Goal: Obtain resource: Obtain resource

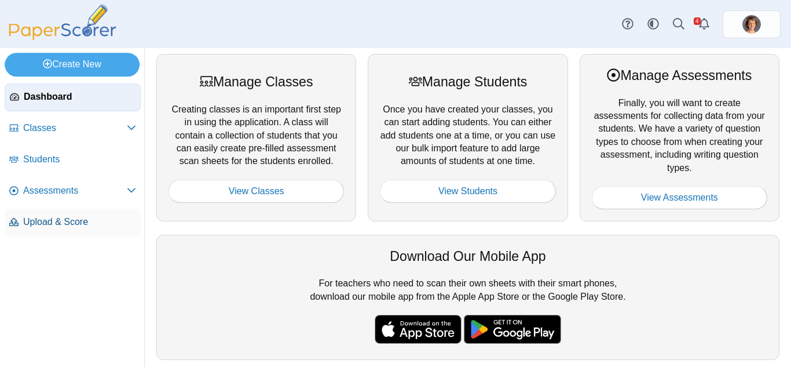
click at [52, 222] on span "Upload & Score" at bounding box center [79, 222] width 113 height 13
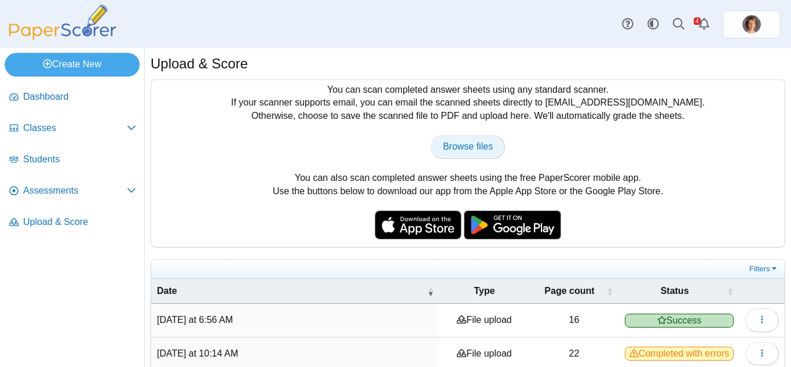
click at [462, 146] on span "Browse files" at bounding box center [468, 146] width 50 height 10
type input "**********"
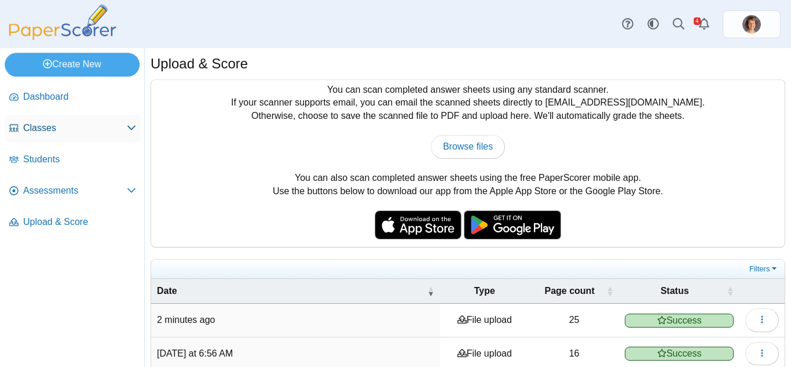
click at [64, 123] on span "Classes" at bounding box center [75, 128] width 104 height 13
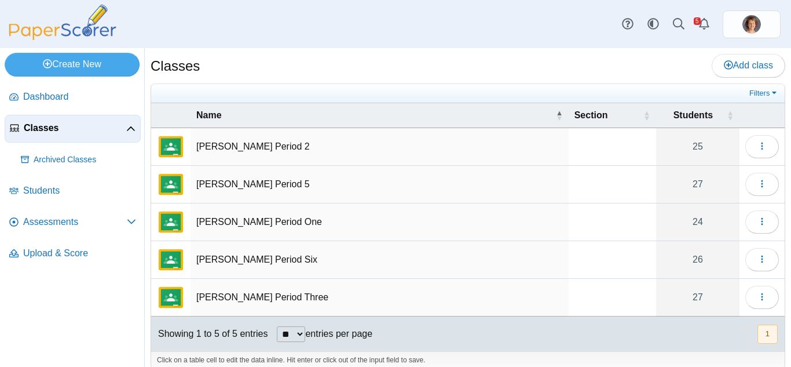
click at [339, 258] on td "Harding Period Six" at bounding box center [380, 260] width 378 height 38
click at [758, 259] on icon "button" at bounding box center [762, 258] width 9 height 9
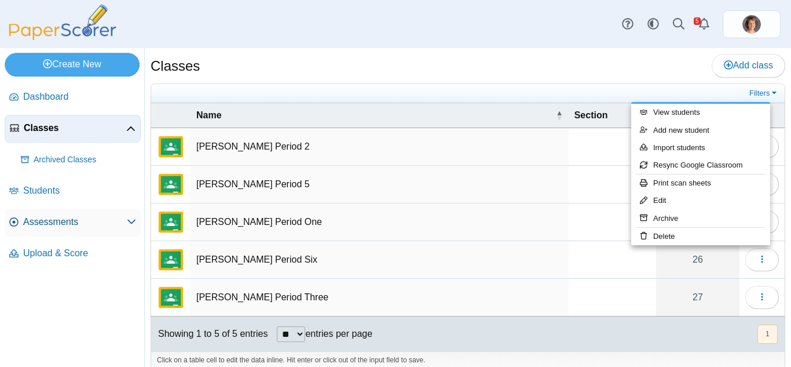
click at [79, 218] on span "Assessments" at bounding box center [75, 222] width 104 height 13
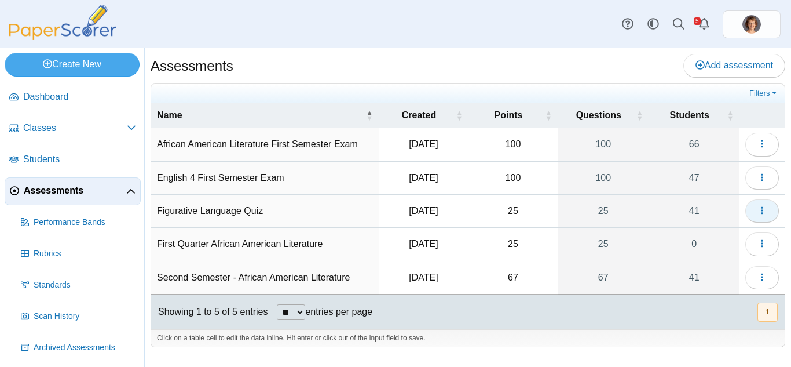
click at [758, 211] on icon "button" at bounding box center [762, 210] width 9 height 9
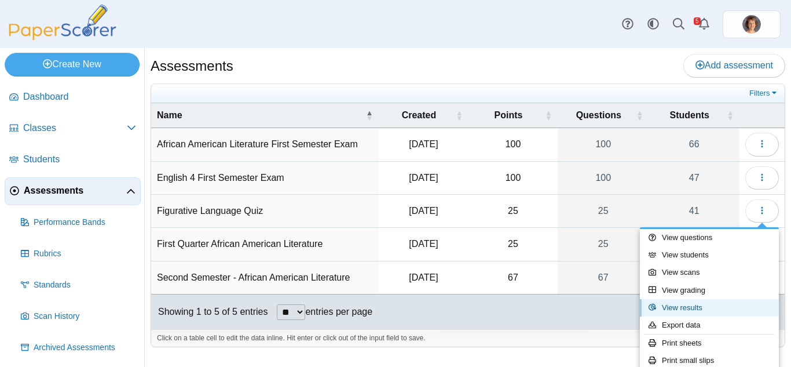
click at [696, 309] on link "View results" at bounding box center [709, 307] width 139 height 17
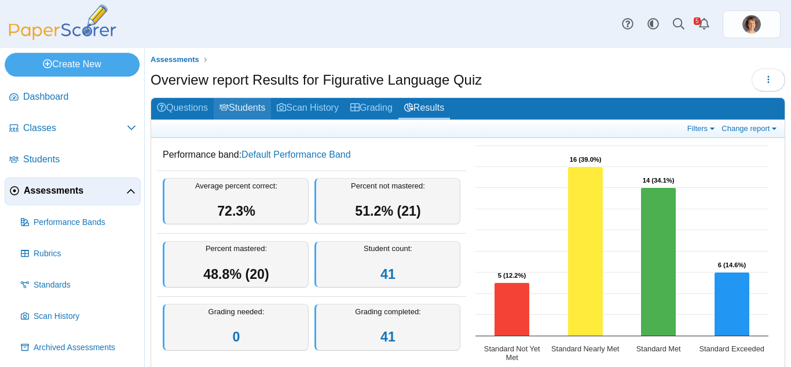
click at [242, 109] on link "Students" at bounding box center [242, 108] width 57 height 21
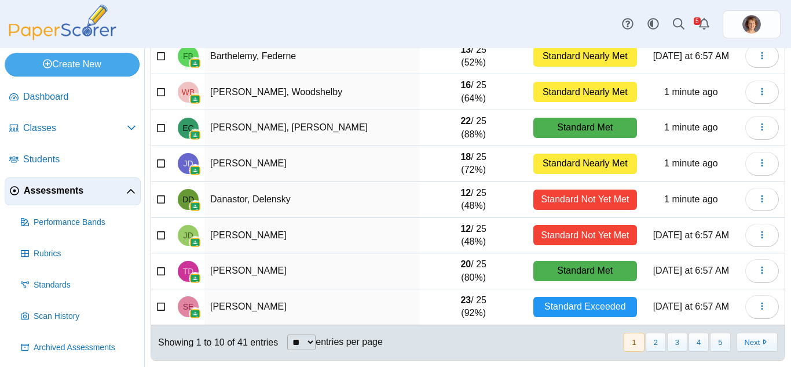
scroll to position [203, 0]
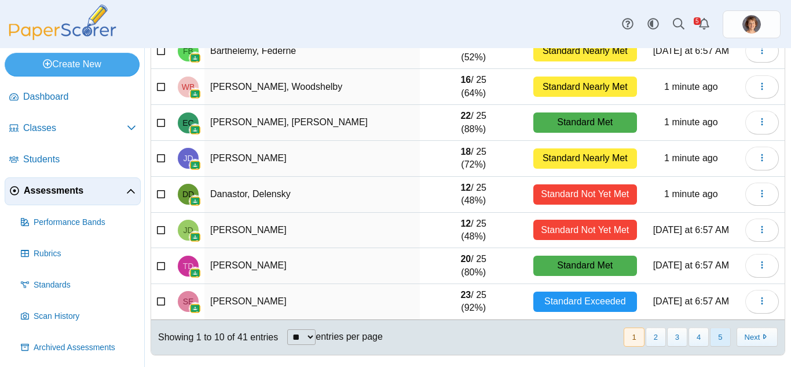
click at [718, 337] on button "5" at bounding box center [720, 336] width 20 height 19
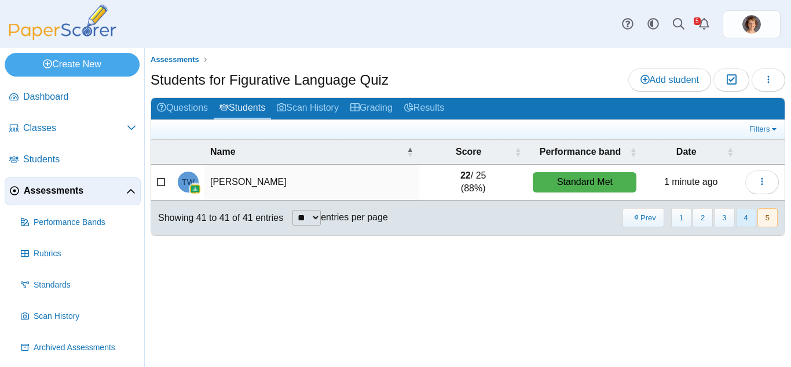
click at [750, 218] on button "4" at bounding box center [746, 217] width 20 height 19
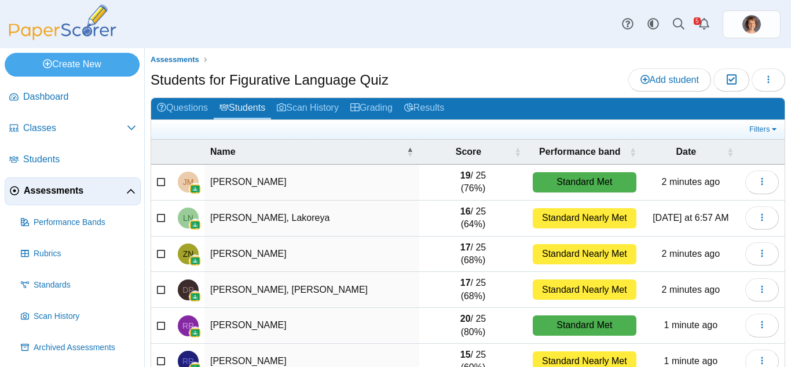
scroll to position [203, 0]
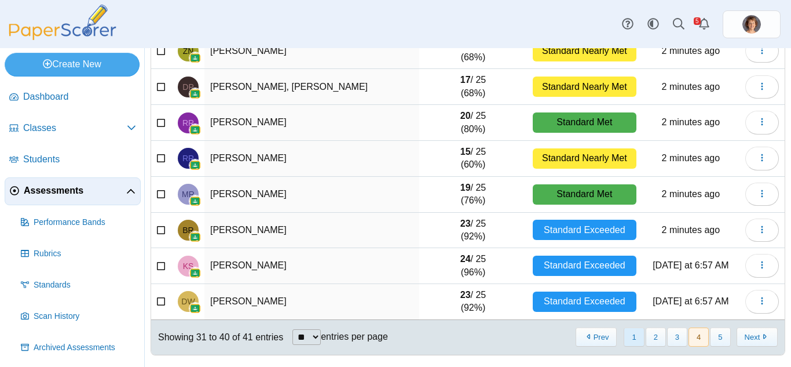
click at [628, 335] on button "1" at bounding box center [634, 336] width 20 height 19
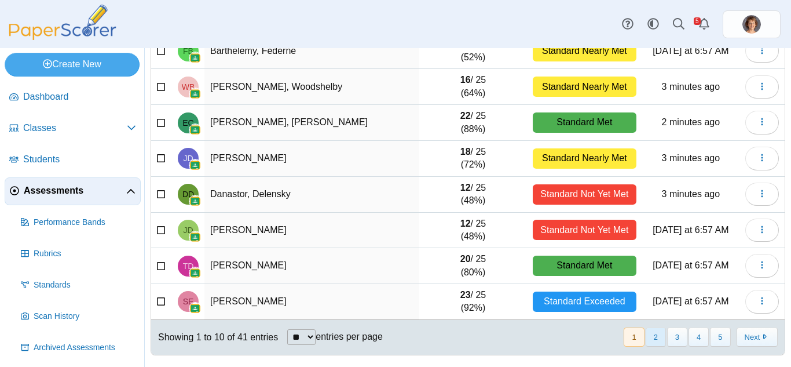
click at [650, 338] on button "2" at bounding box center [656, 336] width 20 height 19
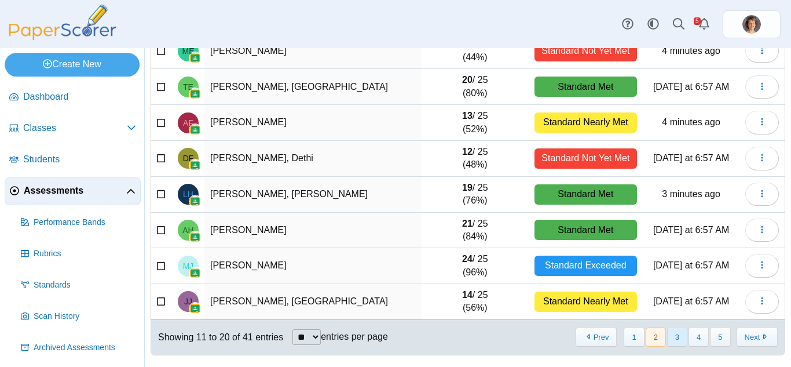
click at [668, 334] on button "3" at bounding box center [677, 336] width 20 height 19
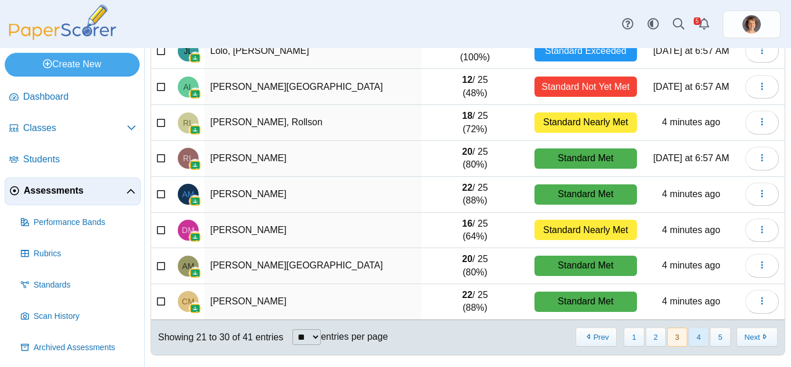
click at [691, 337] on button "4" at bounding box center [699, 336] width 20 height 19
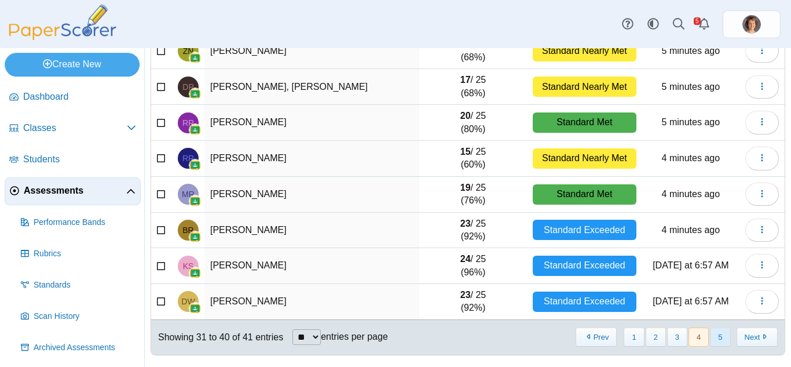
click at [713, 342] on button "5" at bounding box center [720, 336] width 20 height 19
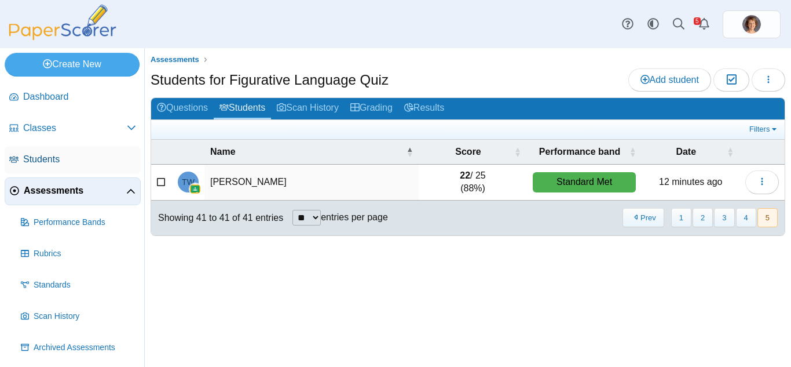
click at [35, 160] on span "Students" at bounding box center [79, 159] width 113 height 13
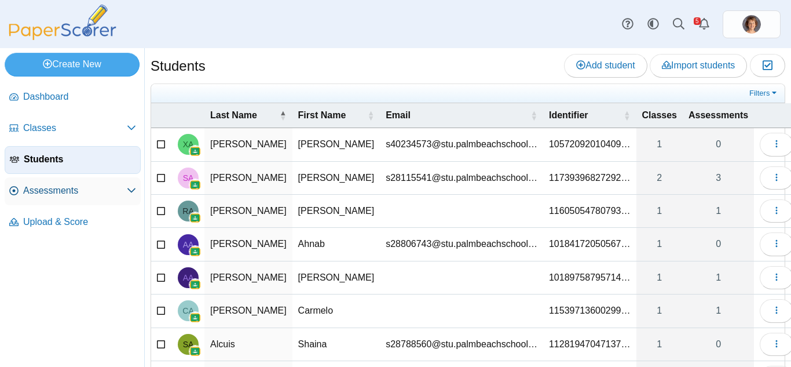
click at [51, 189] on span "Assessments" at bounding box center [75, 190] width 104 height 13
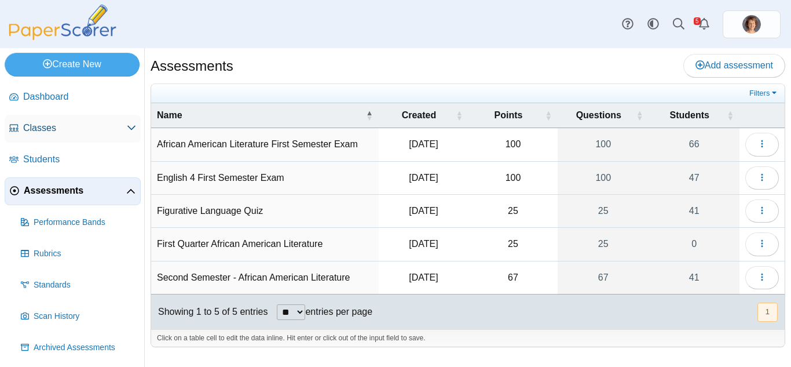
click at [56, 130] on span "Classes" at bounding box center [75, 128] width 104 height 13
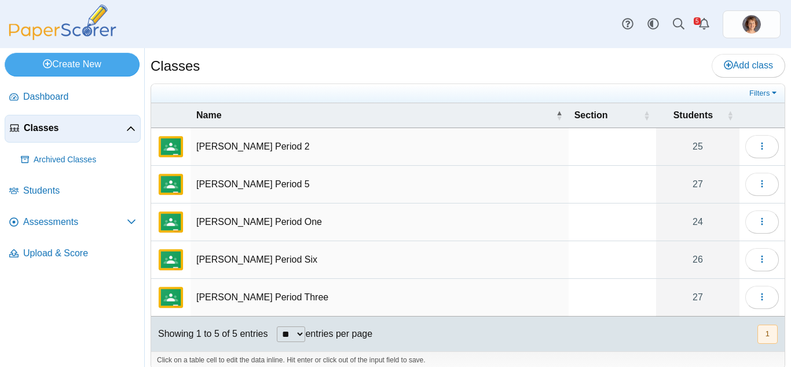
click at [225, 260] on td "[PERSON_NAME] Period Six" at bounding box center [380, 260] width 378 height 38
click at [758, 263] on icon "button" at bounding box center [762, 258] width 9 height 9
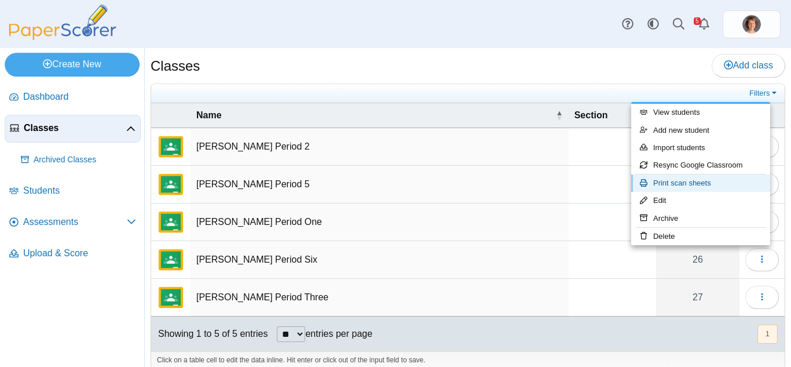
click at [708, 183] on link "Print scan sheets" at bounding box center [701, 182] width 139 height 17
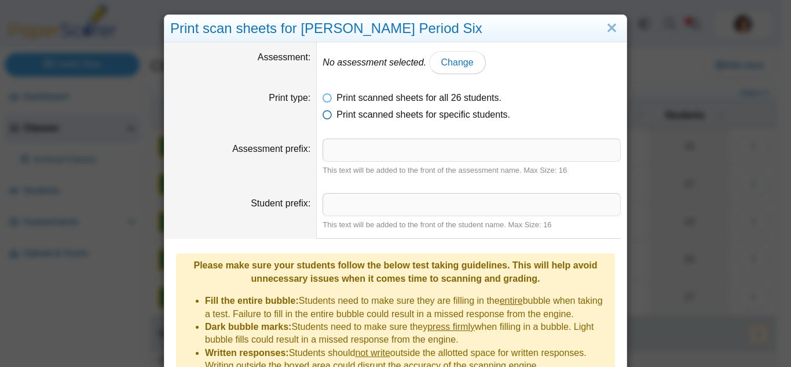
click at [326, 116] on icon at bounding box center [327, 112] width 9 height 8
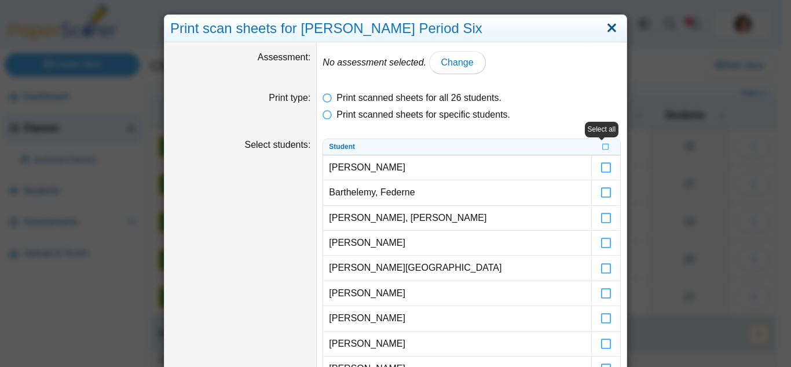
click at [603, 28] on link "Close" at bounding box center [612, 29] width 18 height 20
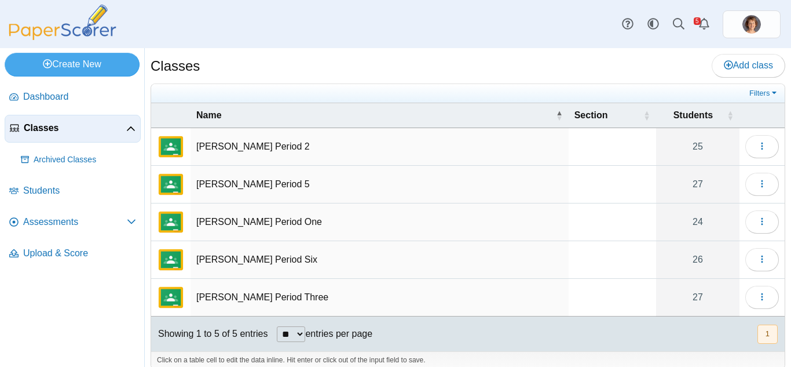
click at [389, 153] on td "[PERSON_NAME] Period 2" at bounding box center [380, 147] width 378 height 38
click at [758, 149] on icon "button" at bounding box center [762, 145] width 9 height 9
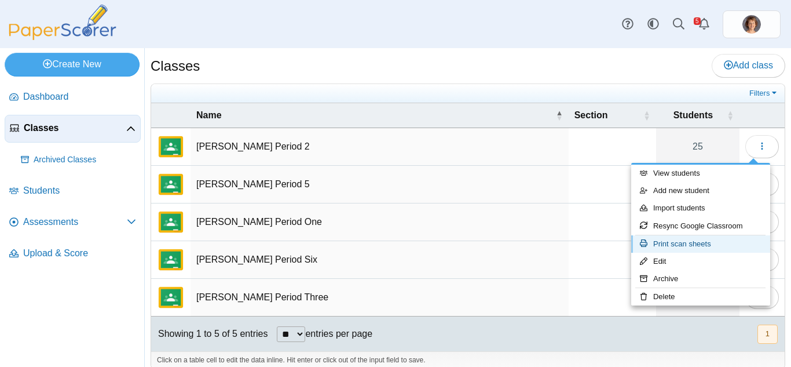
click at [707, 240] on link "Print scan sheets" at bounding box center [701, 243] width 139 height 17
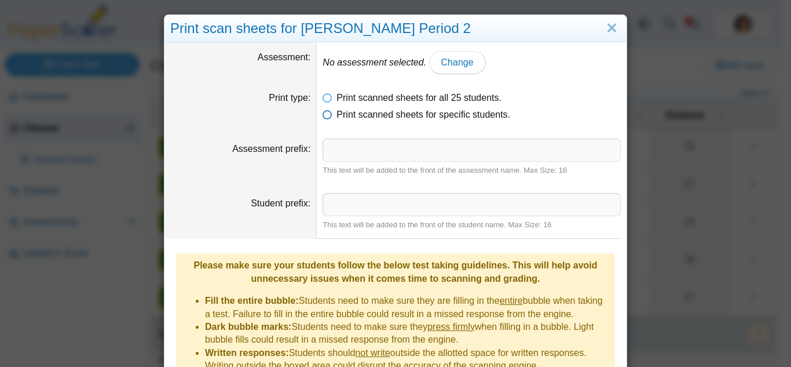
click at [325, 114] on icon at bounding box center [327, 112] width 9 height 8
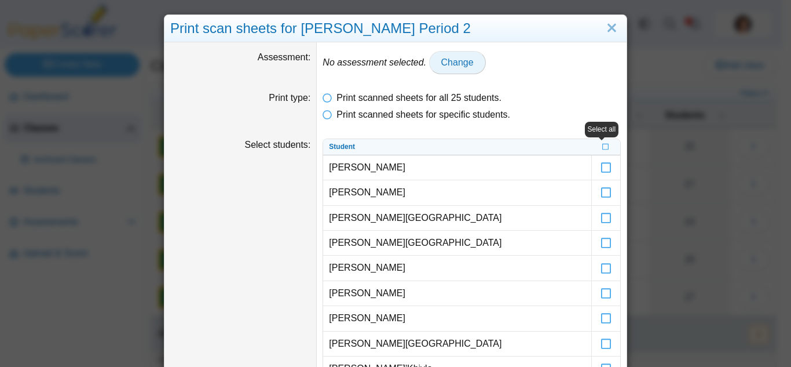
click at [460, 66] on span "Change" at bounding box center [458, 62] width 32 height 10
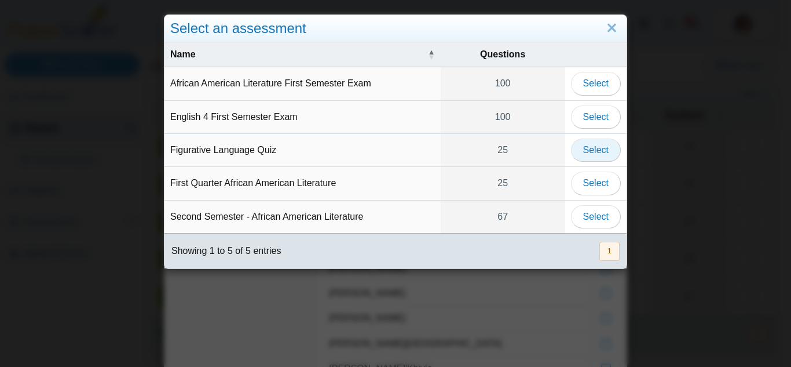
click at [593, 152] on span "Select" at bounding box center [595, 150] width 25 height 10
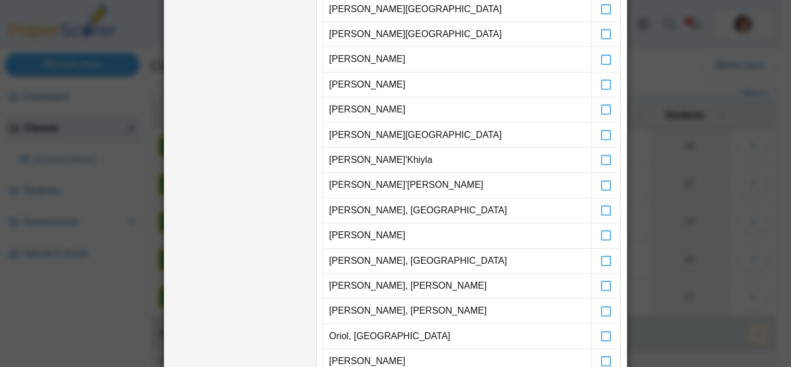
scroll to position [220, 0]
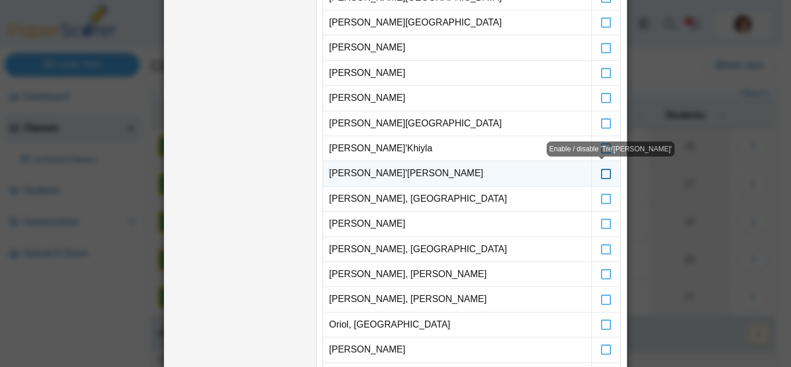
click at [601, 172] on icon at bounding box center [607, 168] width 12 height 10
click at [603, 173] on icon at bounding box center [607, 168] width 12 height 10
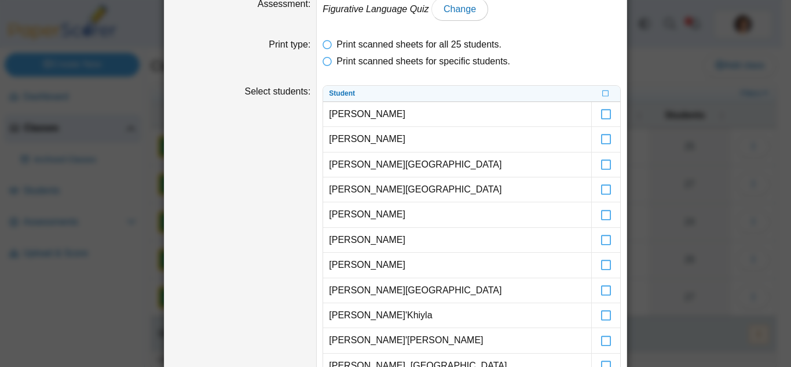
scroll to position [35, 0]
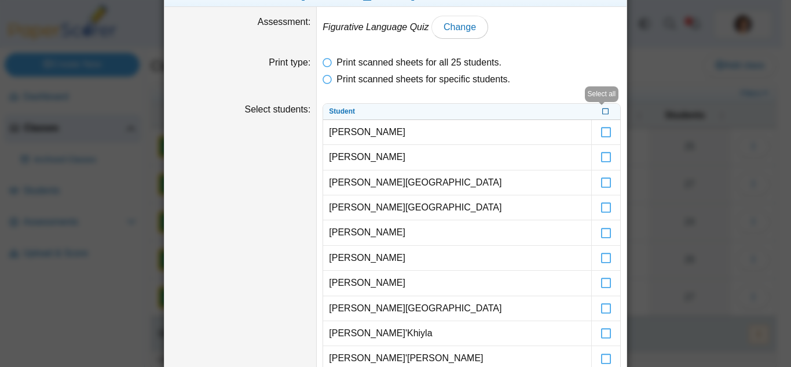
click at [604, 111] on icon at bounding box center [606, 110] width 7 height 6
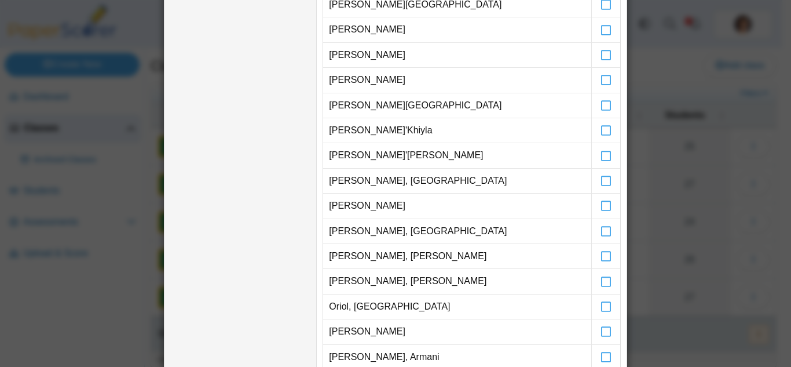
scroll to position [283, 0]
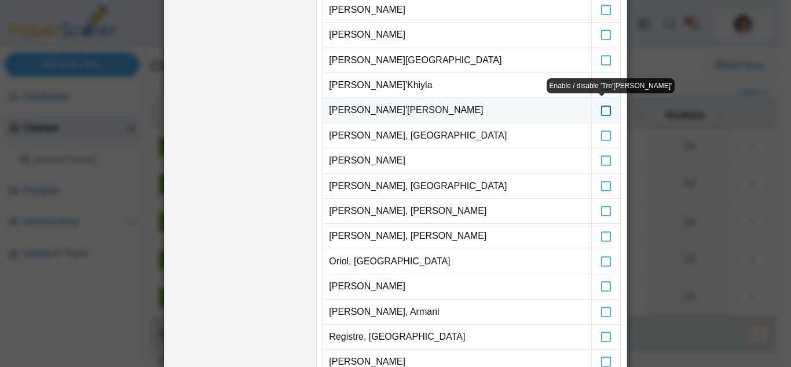
click at [601, 110] on icon at bounding box center [607, 105] width 12 height 10
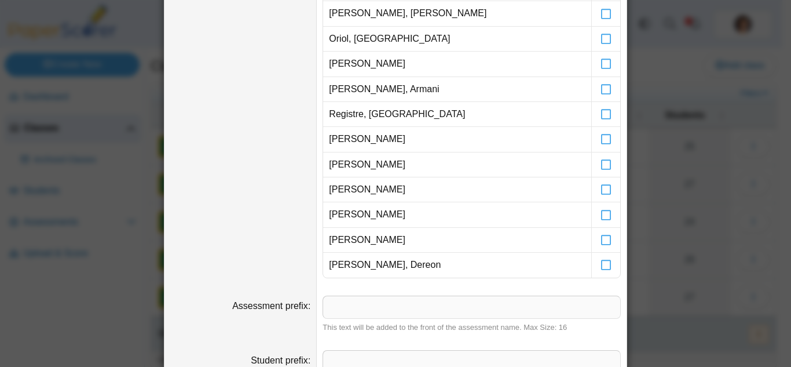
scroll to position [513, 0]
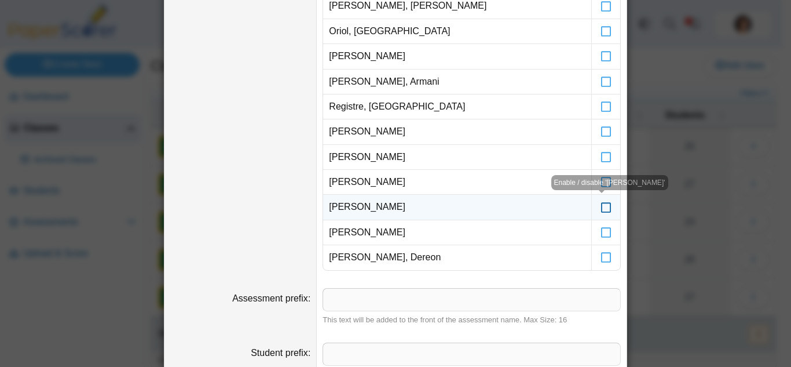
click at [603, 207] on icon at bounding box center [607, 201] width 12 height 10
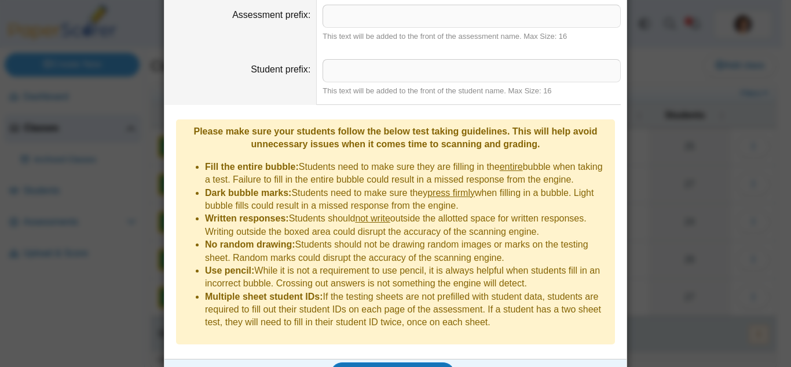
scroll to position [807, 0]
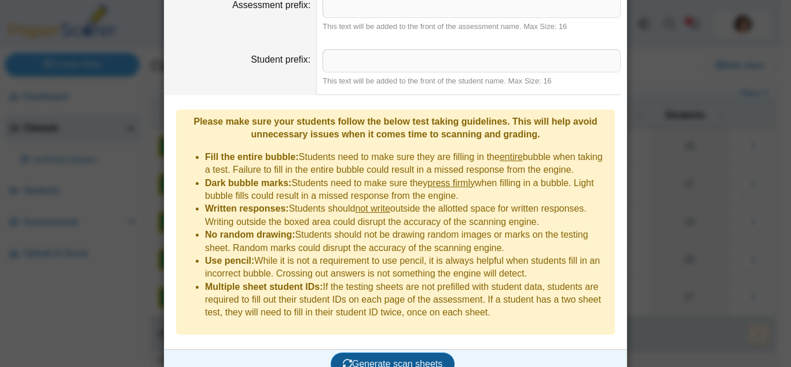
click at [433, 359] on span "Generate scan sheets" at bounding box center [393, 364] width 100 height 10
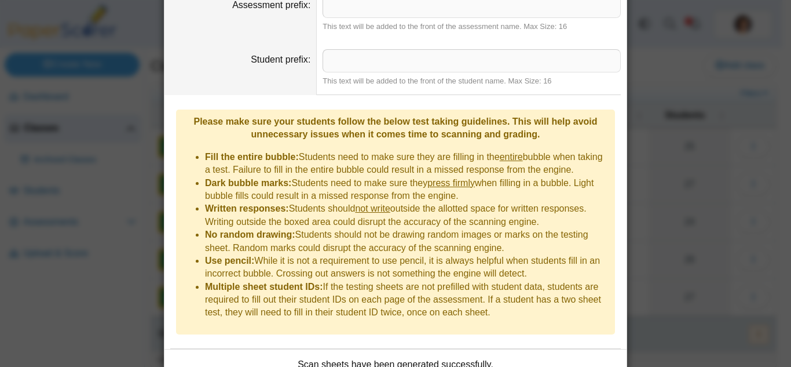
scroll to position [874, 0]
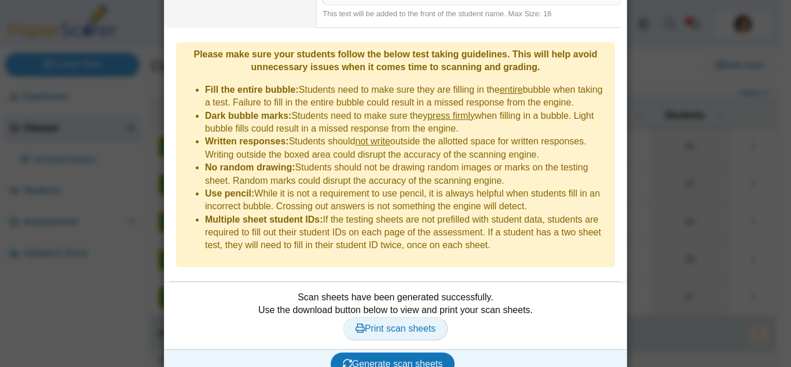
click at [418, 323] on span "Print scan sheets" at bounding box center [396, 328] width 81 height 10
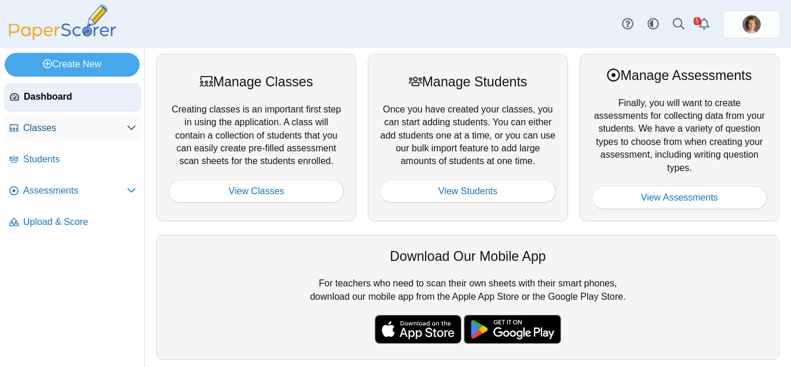
click at [53, 130] on span "Classes" at bounding box center [75, 128] width 104 height 13
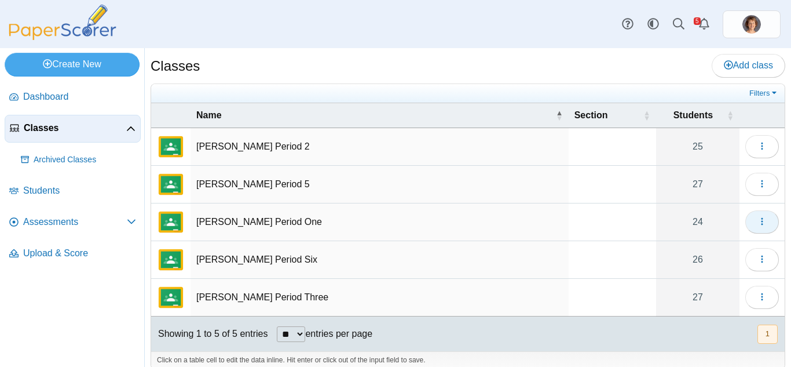
click at [758, 224] on icon "button" at bounding box center [762, 221] width 9 height 9
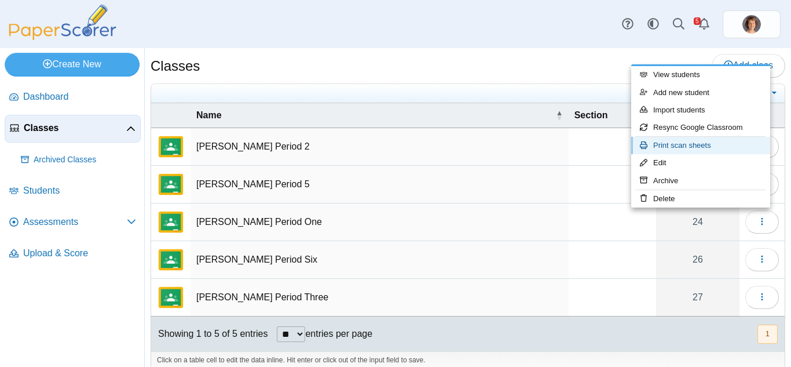
click at [712, 147] on link "Print scan sheets" at bounding box center [701, 145] width 139 height 17
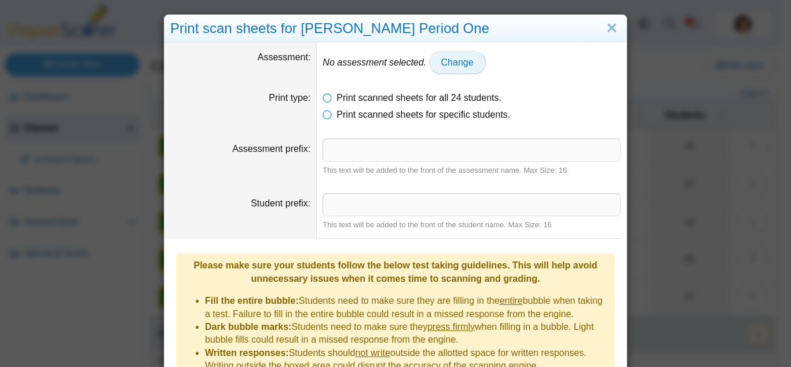
click at [453, 61] on span "Change" at bounding box center [458, 62] width 32 height 10
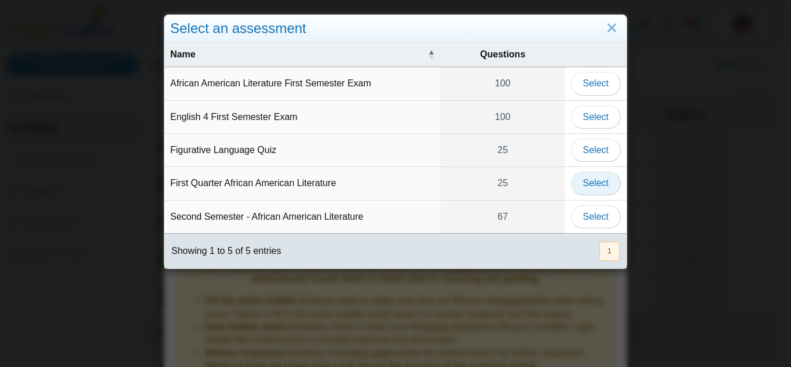
click at [589, 182] on span "Select" at bounding box center [595, 183] width 25 height 10
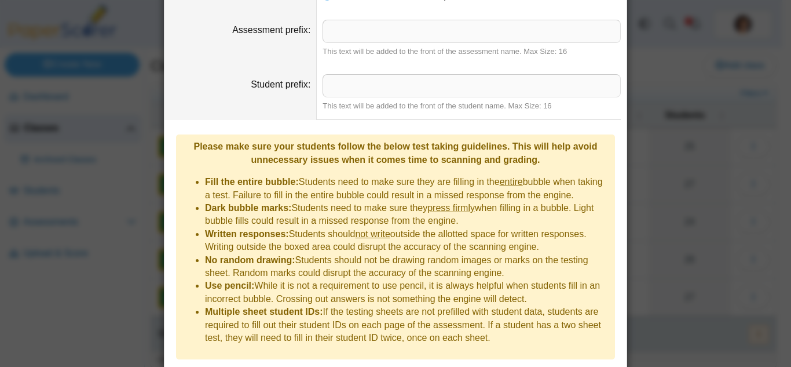
scroll to position [144, 0]
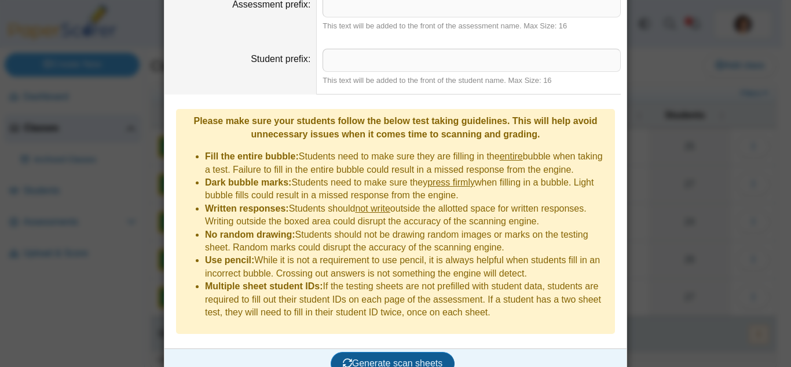
click at [412, 358] on span "Generate scan sheets" at bounding box center [393, 363] width 100 height 10
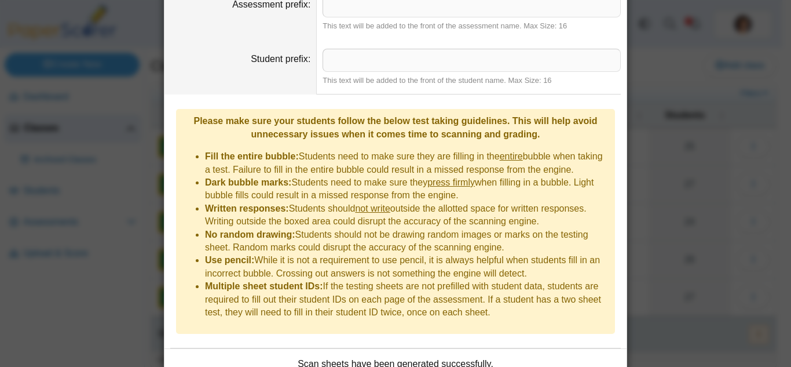
scroll to position [211, 0]
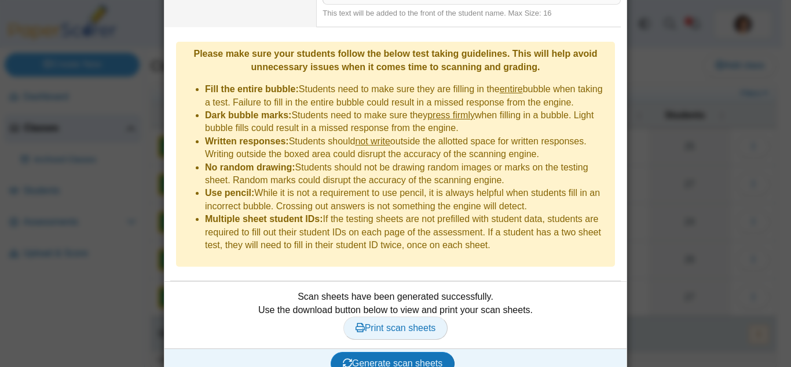
click at [416, 316] on link "Print scan sheets" at bounding box center [396, 327] width 105 height 23
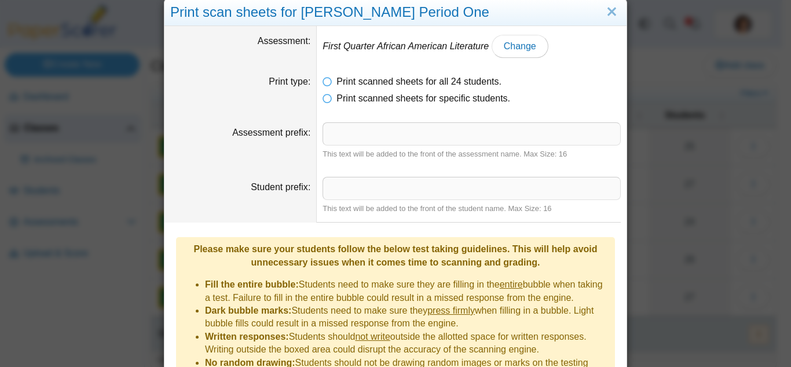
scroll to position [0, 0]
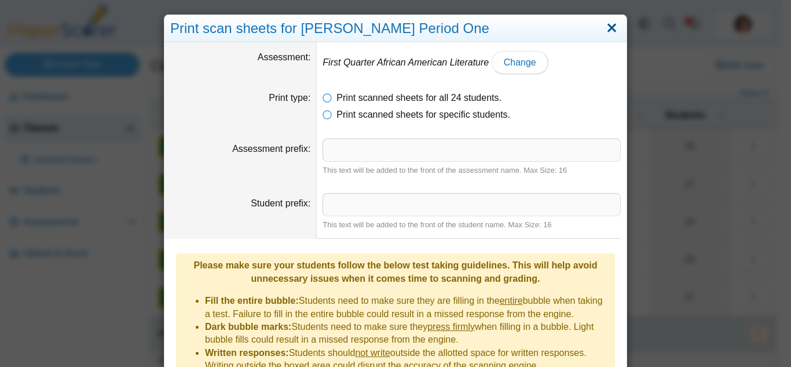
click at [610, 30] on link "Close" at bounding box center [612, 29] width 18 height 20
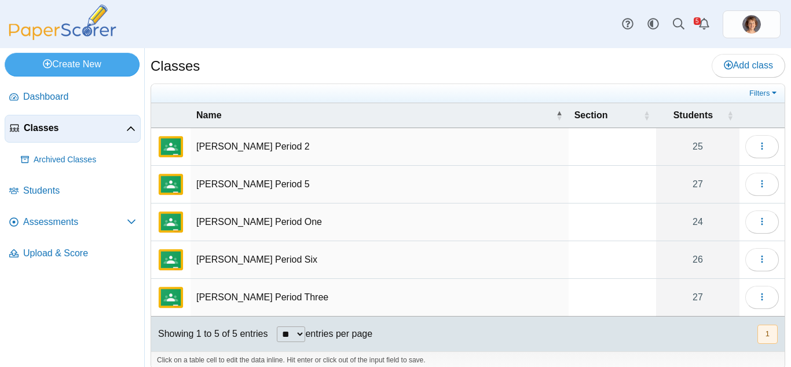
click at [287, 180] on td "[PERSON_NAME] Period 5" at bounding box center [380, 185] width 378 height 38
click at [749, 183] on button "button" at bounding box center [763, 184] width 34 height 23
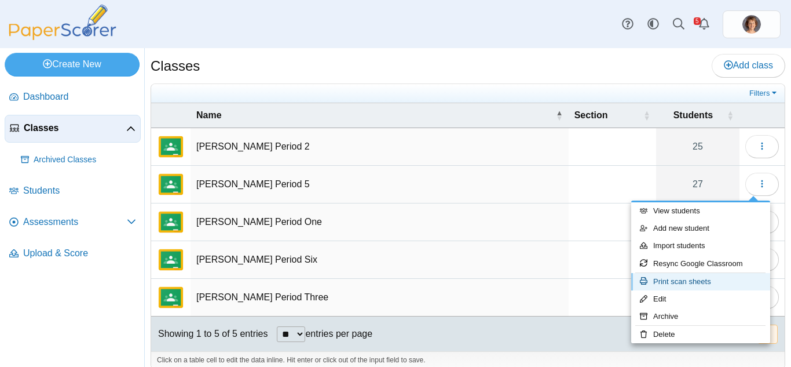
click at [710, 279] on link "Print scan sheets" at bounding box center [701, 281] width 139 height 17
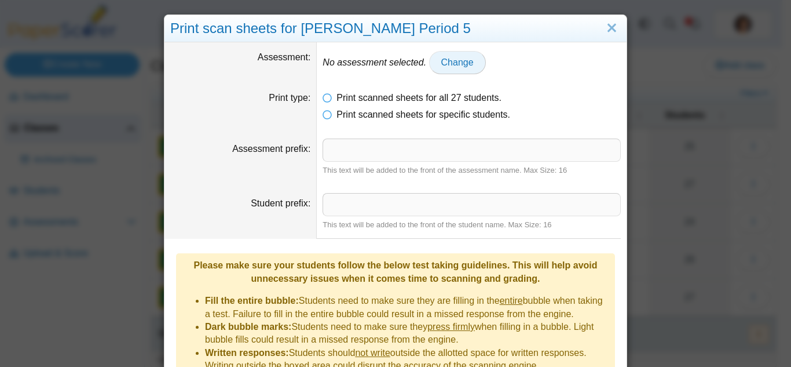
click at [467, 61] on span "Change" at bounding box center [458, 62] width 32 height 10
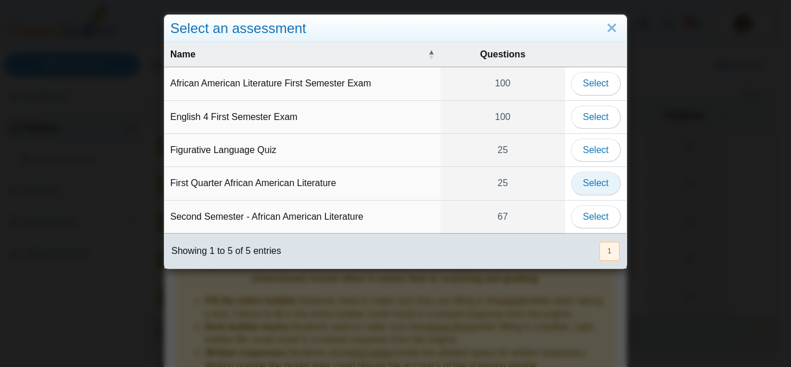
click at [596, 178] on span "Select" at bounding box center [595, 183] width 25 height 10
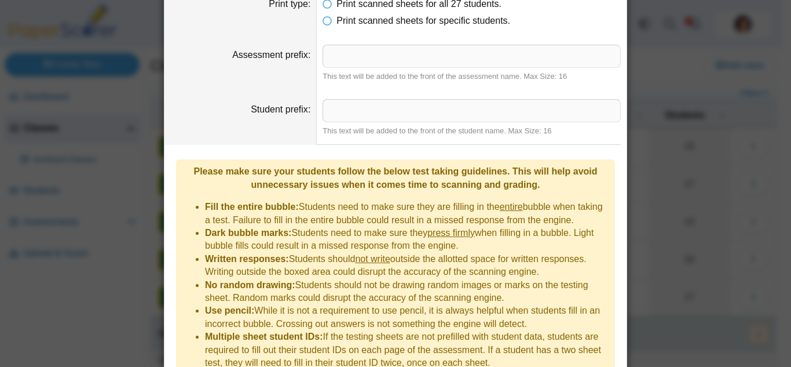
scroll to position [144, 0]
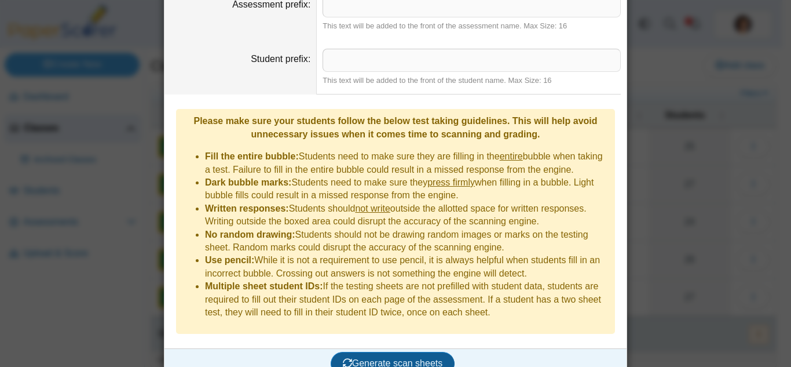
click at [426, 358] on span "Generate scan sheets" at bounding box center [393, 363] width 100 height 10
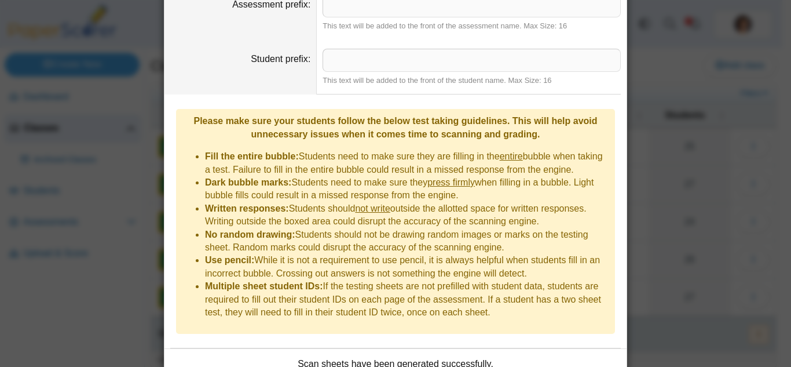
scroll to position [211, 0]
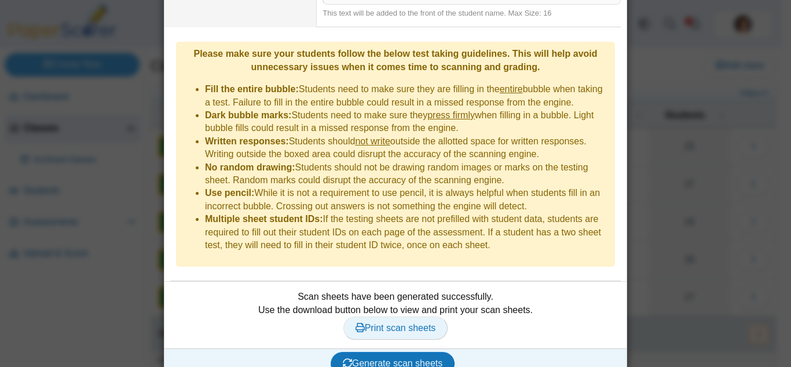
click at [415, 323] on span "Print scan sheets" at bounding box center [396, 328] width 81 height 10
